Goal: Book appointment/travel/reservation

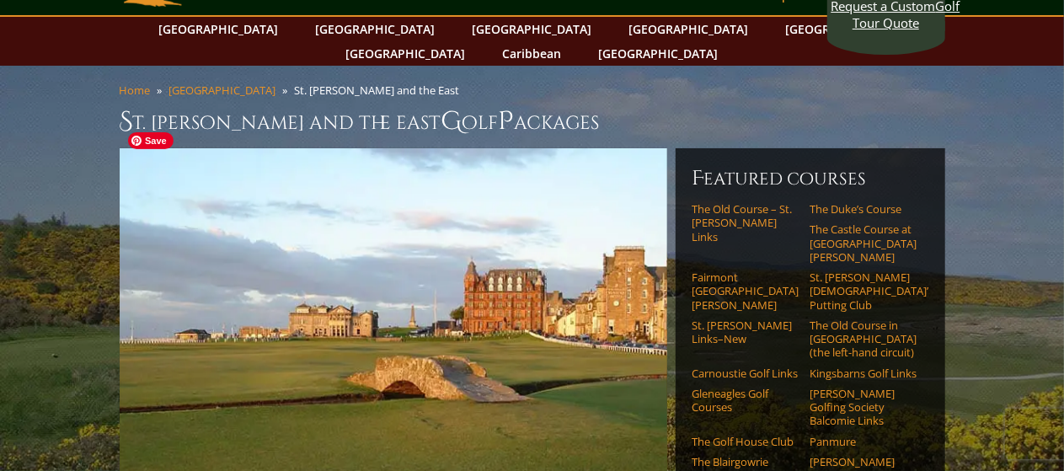
scroll to position [120, 0]
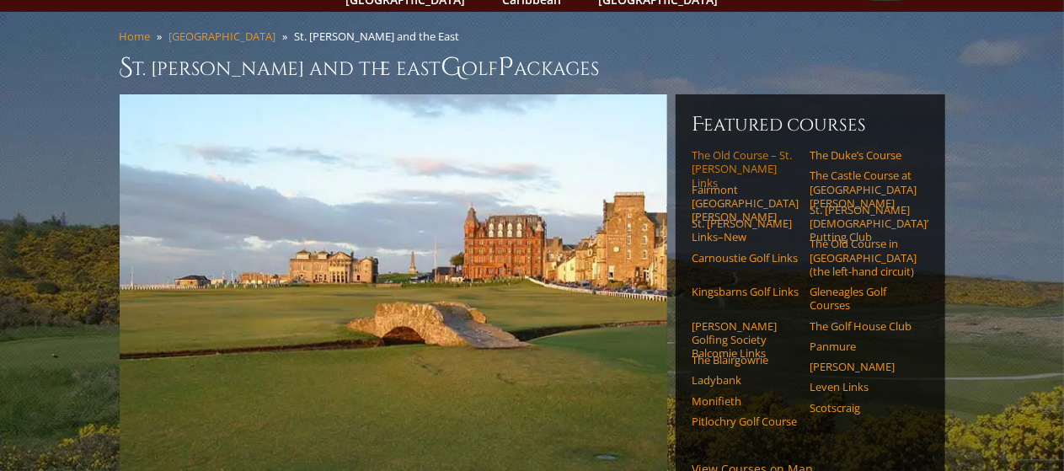
click at [737, 148] on link "The Old Course – St. [PERSON_NAME] Links" at bounding box center [745, 168] width 107 height 41
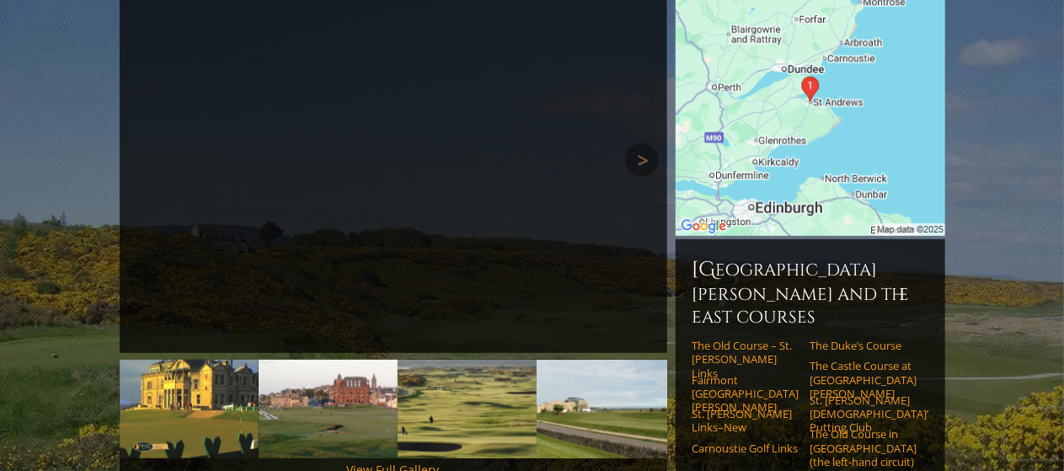
scroll to position [293, 0]
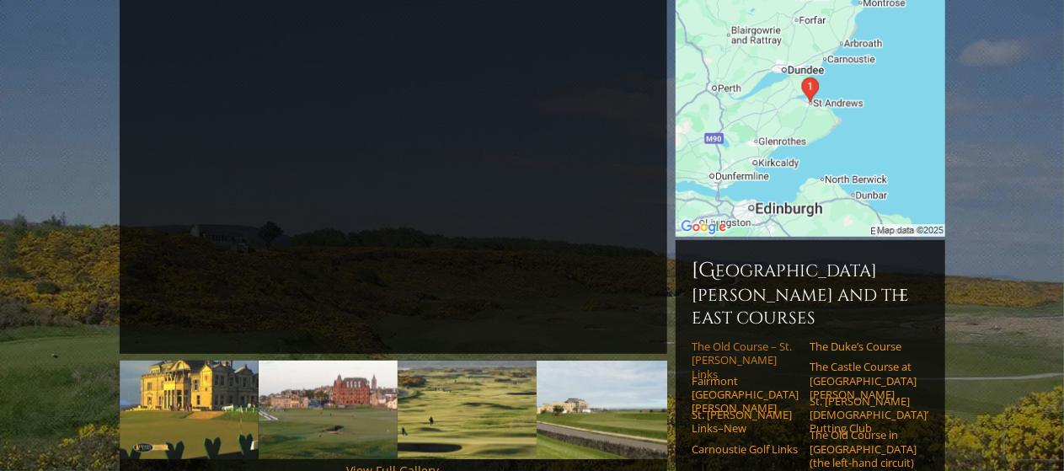
click at [716, 339] on link "The Old Course – St. [PERSON_NAME] Links" at bounding box center [745, 359] width 107 height 41
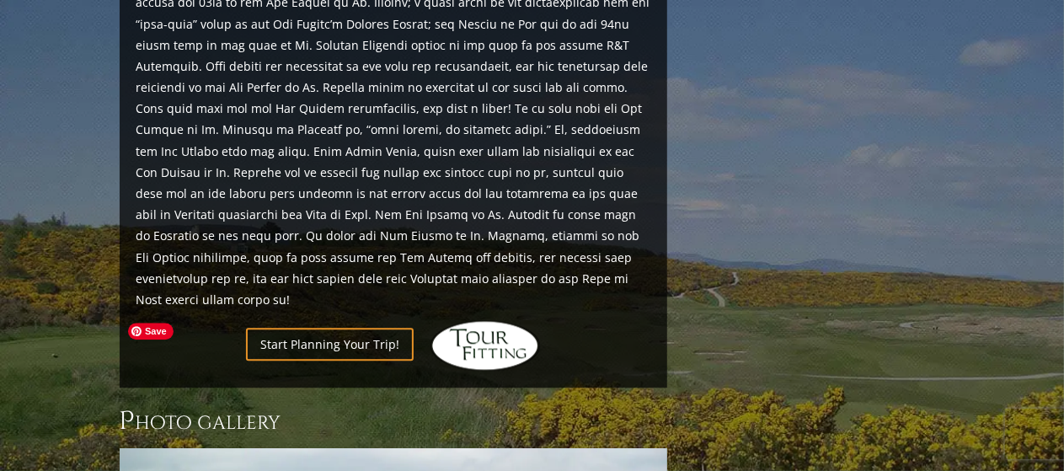
scroll to position [1969, 0]
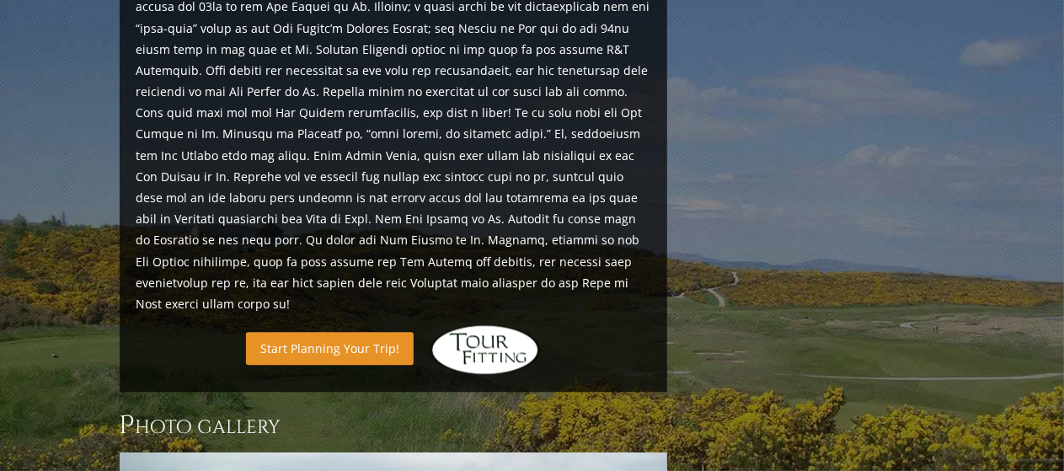
click at [357, 332] on link "Start Planning Your Trip!" at bounding box center [330, 348] width 168 height 33
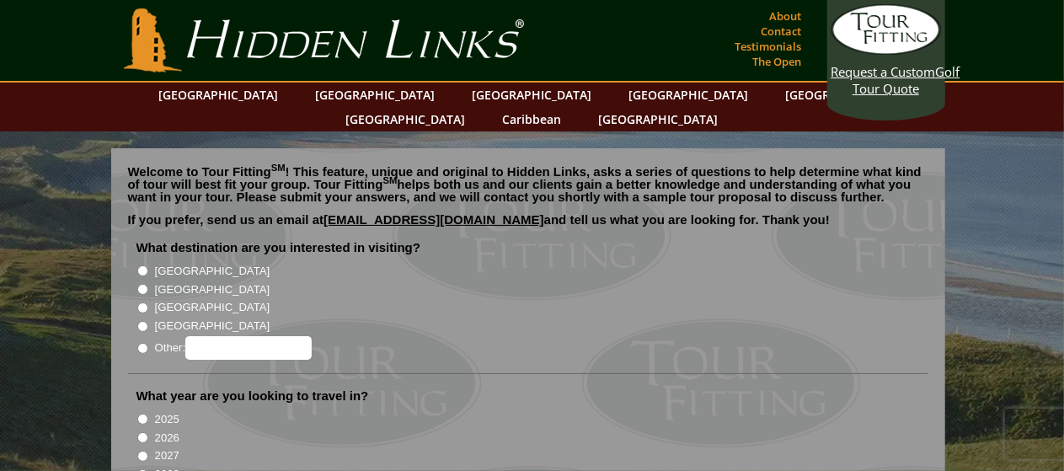
click at [145, 284] on input "[GEOGRAPHIC_DATA]" at bounding box center [142, 289] width 11 height 11
radio input "true"
click at [142, 432] on input "2026" at bounding box center [142, 437] width 11 height 11
radio input "true"
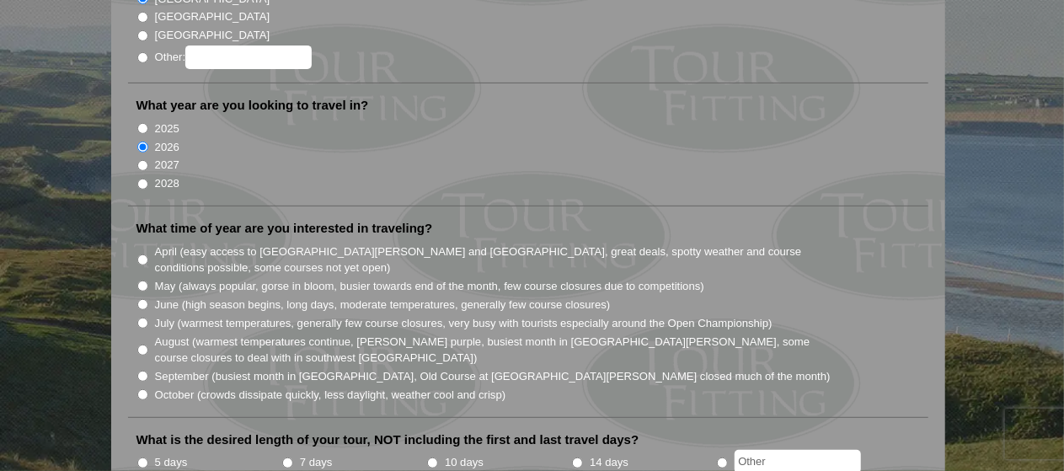
scroll to position [291, 0]
click at [185, 243] on label "April (easy access to [GEOGRAPHIC_DATA][PERSON_NAME] and [GEOGRAPHIC_DATA], gre…" at bounding box center [493, 259] width 677 height 33
click at [148, 253] on input "April (easy access to [GEOGRAPHIC_DATA][PERSON_NAME] and [GEOGRAPHIC_DATA], gre…" at bounding box center [142, 258] width 11 height 11
radio input "true"
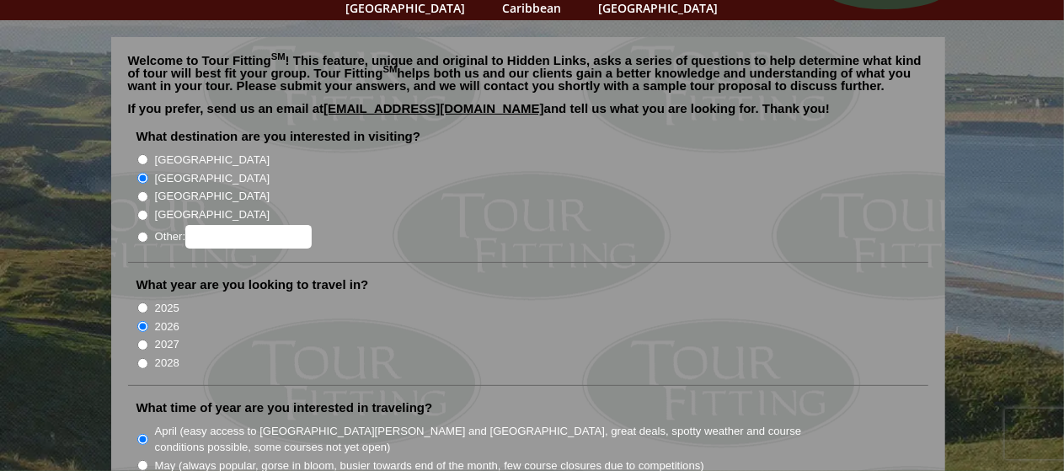
scroll to position [0, 0]
